Goal: Check status: Check status

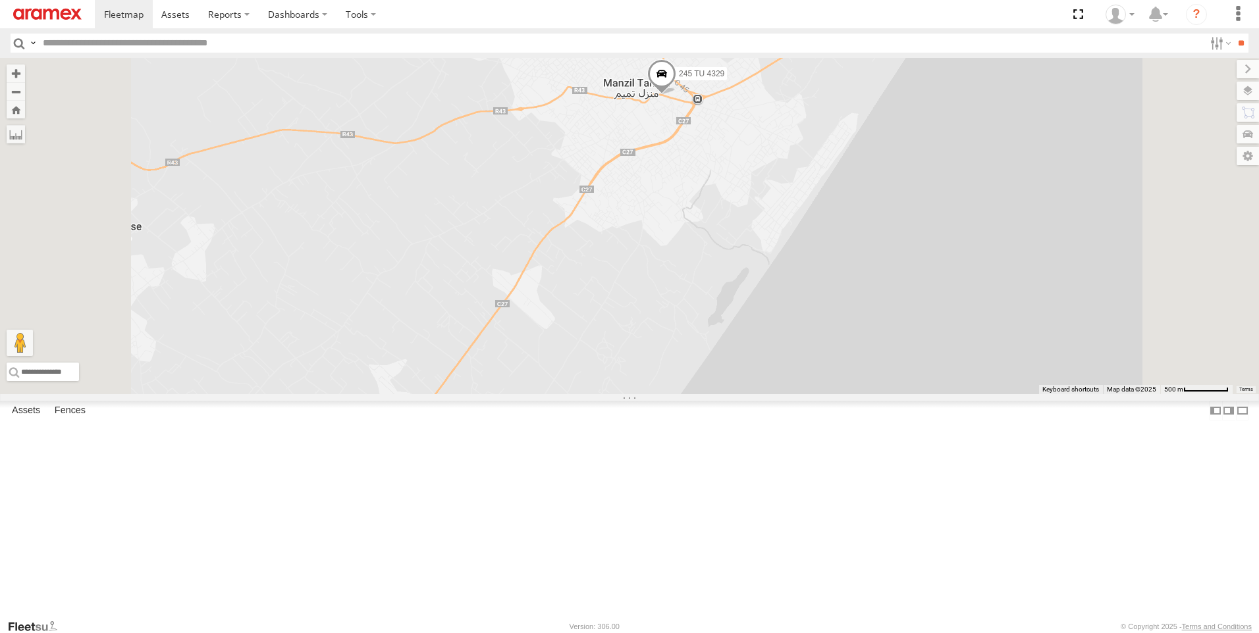
click at [676, 95] on span at bounding box center [661, 77] width 29 height 36
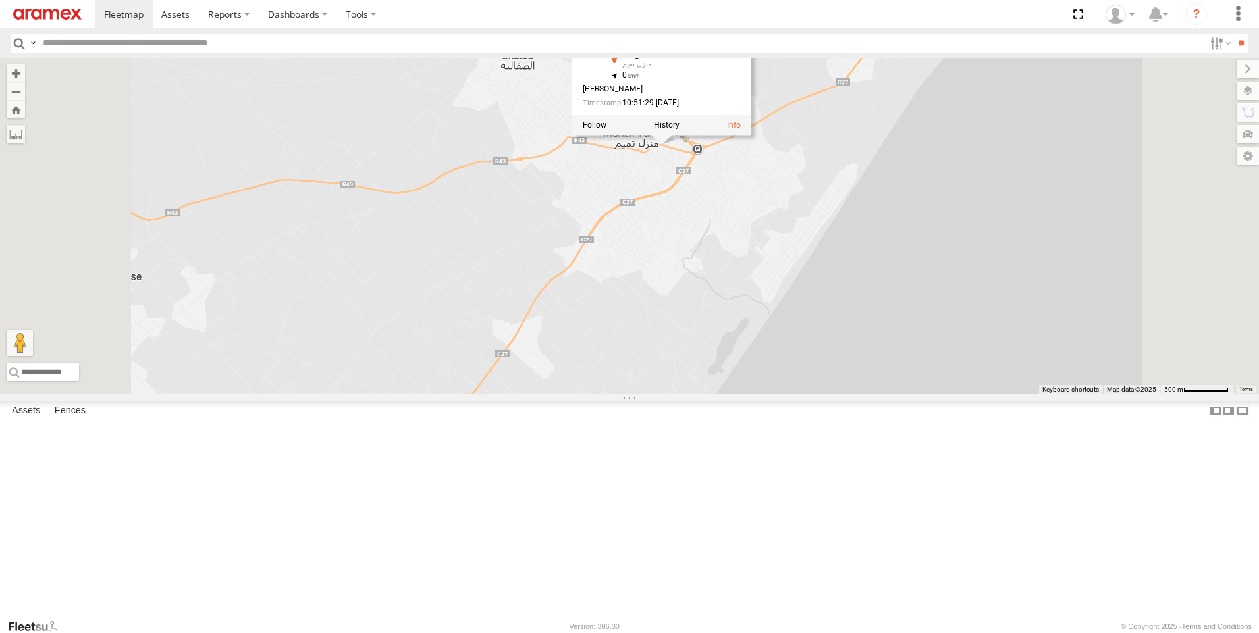
drag, startPoint x: 760, startPoint y: 236, endPoint x: 760, endPoint y: 288, distance: 51.4
click at [760, 288] on div "241 TU 2027 245 TU 4330 241 TU 8769 247 TU 7028 245 TU 4329 245 TU 4329 Nabeul …" at bounding box center [629, 226] width 1259 height 336
click at [746, 280] on div "241 TU 2027 245 TU 4330 241 TU 8769 247 TU 7028 245 TU 4329 245 TU 4329 Nabeul …" at bounding box center [629, 226] width 1259 height 336
click at [676, 146] on span at bounding box center [661, 129] width 29 height 36
click at [963, 180] on div "241 TU 2027 245 TU 4330 241 TU 8769 247 TU 7028 245 TU 4329 245 TU 4329 Nabeul …" at bounding box center [629, 226] width 1259 height 336
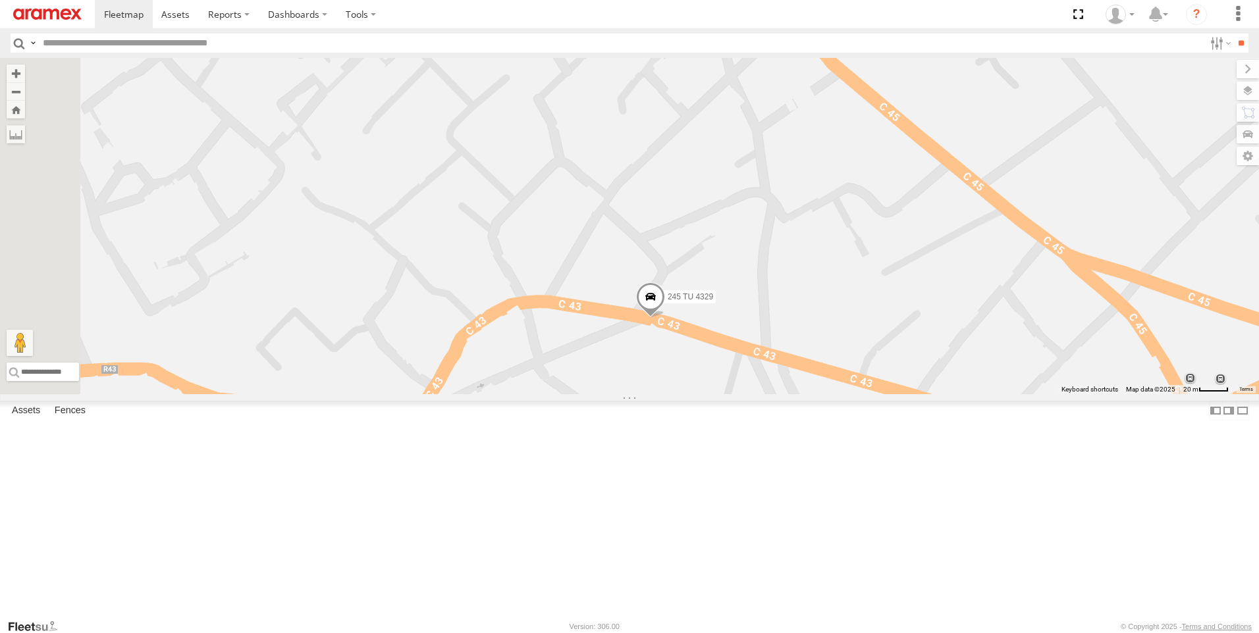
click at [665, 318] on span at bounding box center [650, 300] width 29 height 36
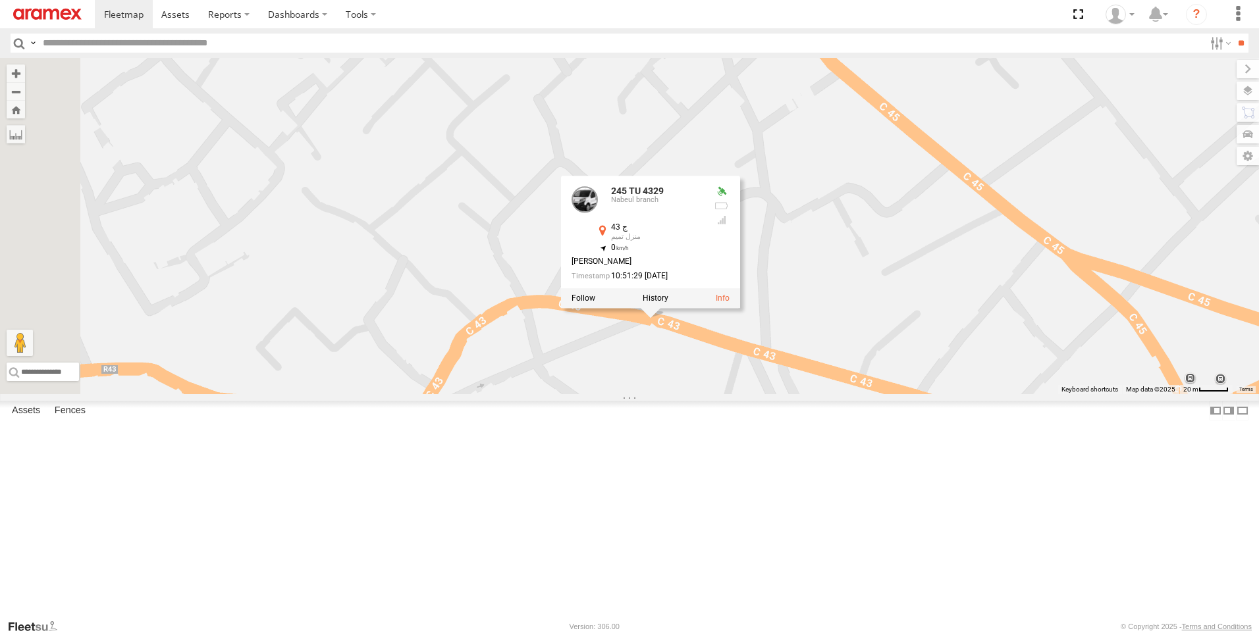
click at [787, 394] on div "245 TU 4329 245 TU 4329 [GEOGRAPHIC_DATA] branch ج 43 منزل تميم 36.78156 , 10.9…" at bounding box center [629, 226] width 1259 height 336
